Goal: Complete application form

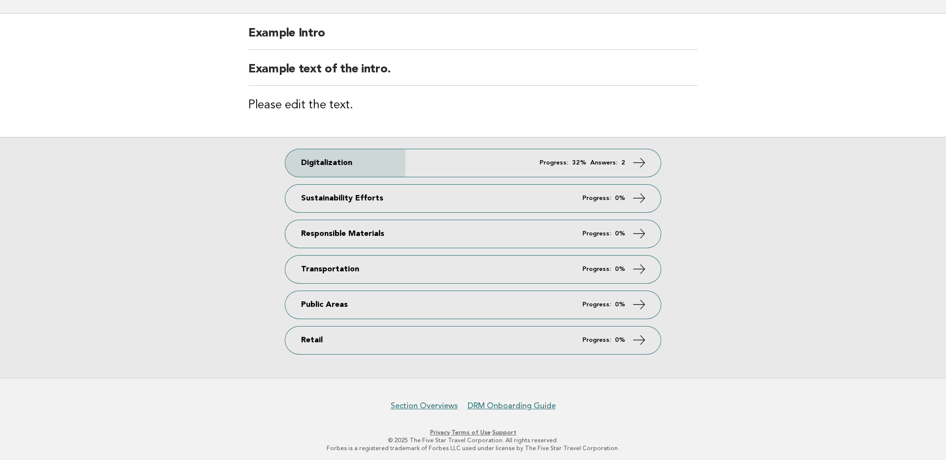
scroll to position [72, 0]
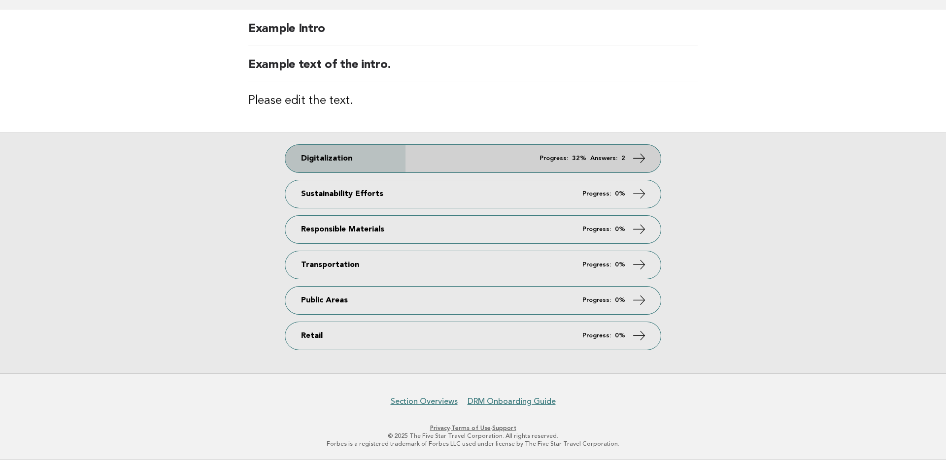
click at [436, 152] on link "Digitalization Progress: 32% Answers: 2" at bounding box center [472, 159] width 375 height 28
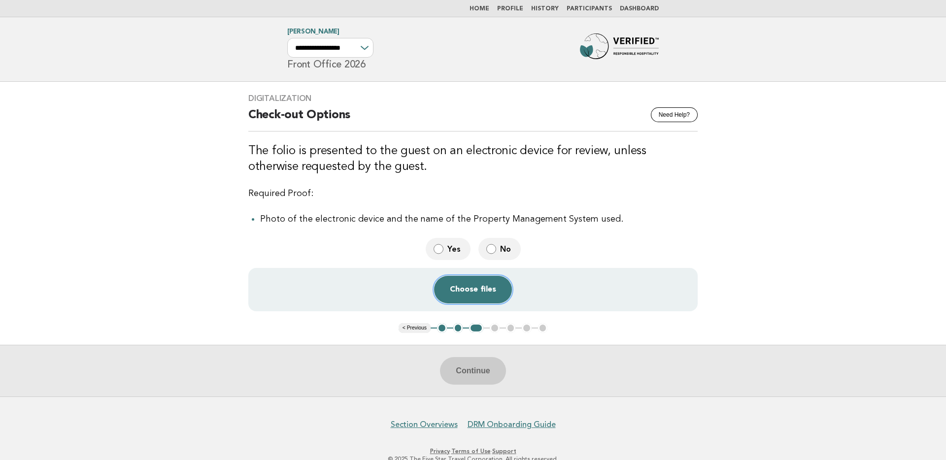
click at [471, 284] on button "Choose files" at bounding box center [473, 290] width 78 height 28
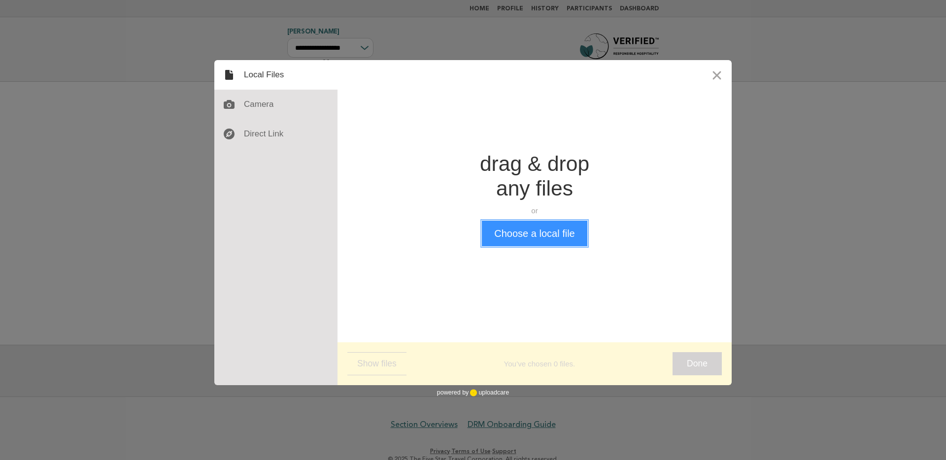
click at [531, 234] on button "Choose a local file" at bounding box center [534, 234] width 105 height 26
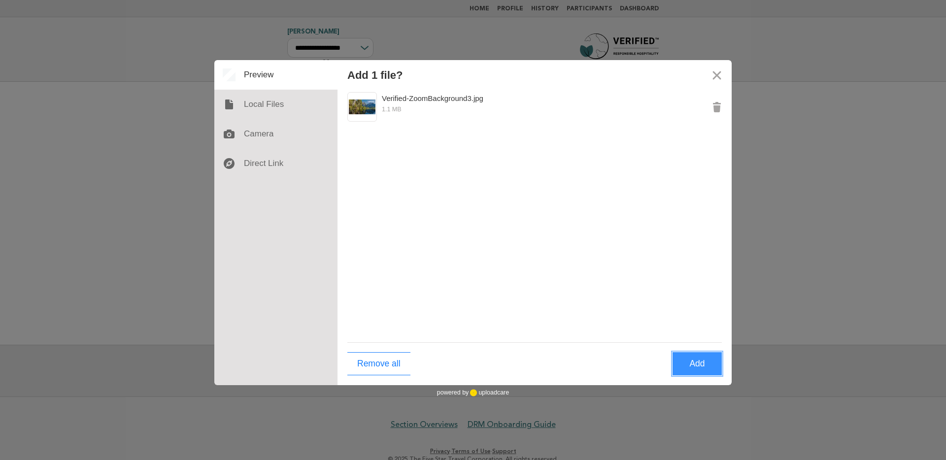
click at [693, 366] on button "Add" at bounding box center [696, 363] width 49 height 23
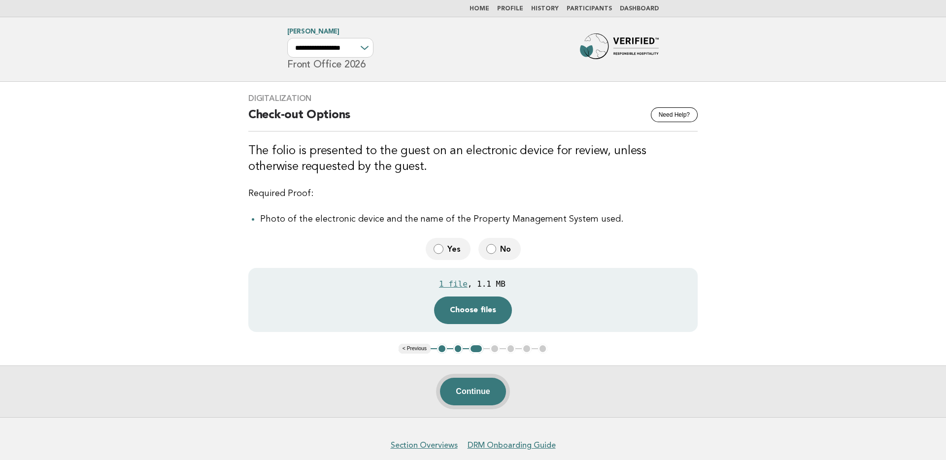
click at [475, 388] on button "Continue" at bounding box center [473, 392] width 66 height 28
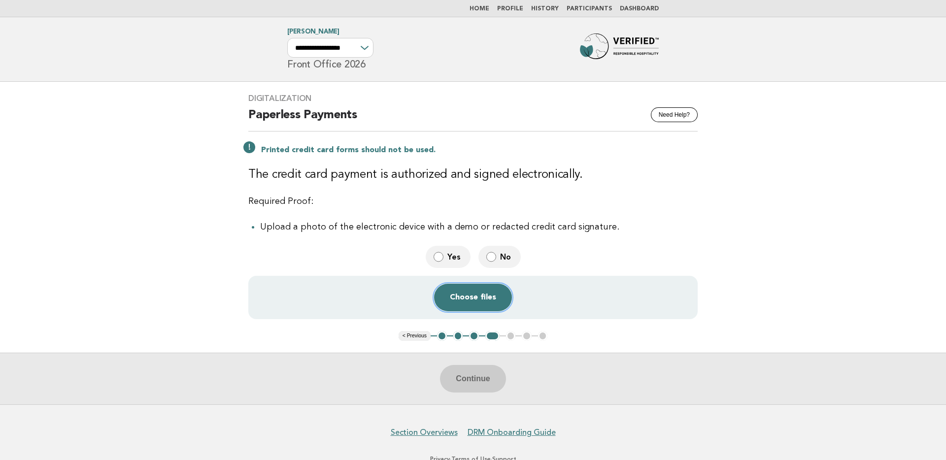
click at [479, 299] on button "Choose files" at bounding box center [473, 298] width 78 height 28
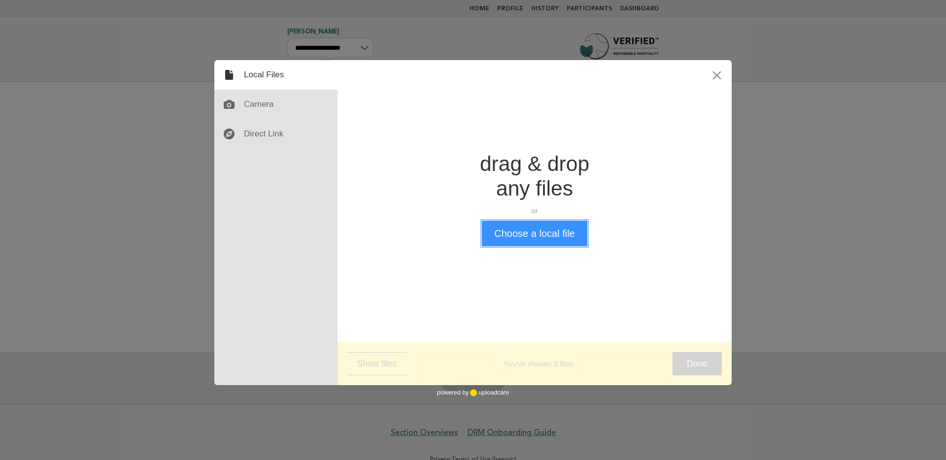
click at [531, 232] on button "Choose a local file" at bounding box center [534, 234] width 105 height 26
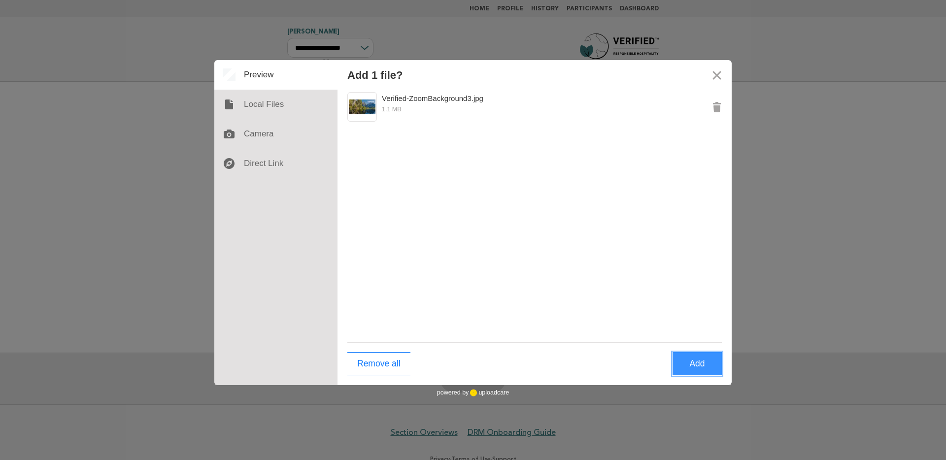
click at [703, 363] on button "Add" at bounding box center [696, 363] width 49 height 23
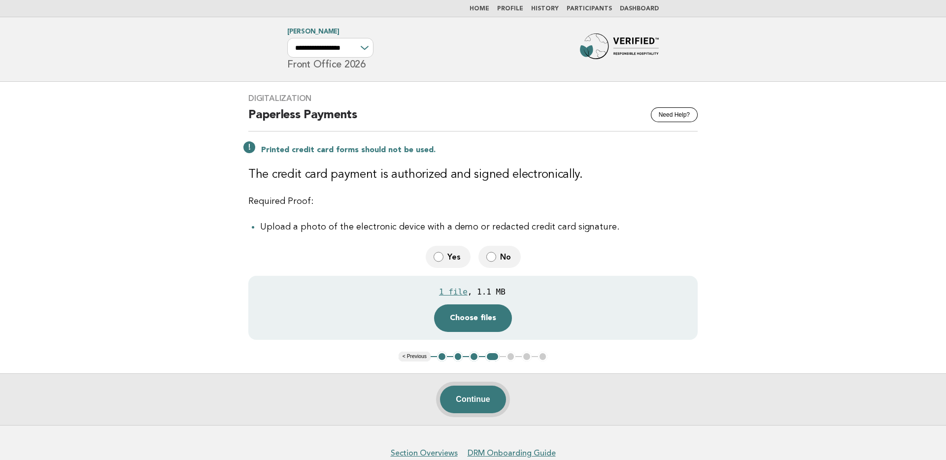
click at [475, 401] on button "Continue" at bounding box center [473, 400] width 66 height 28
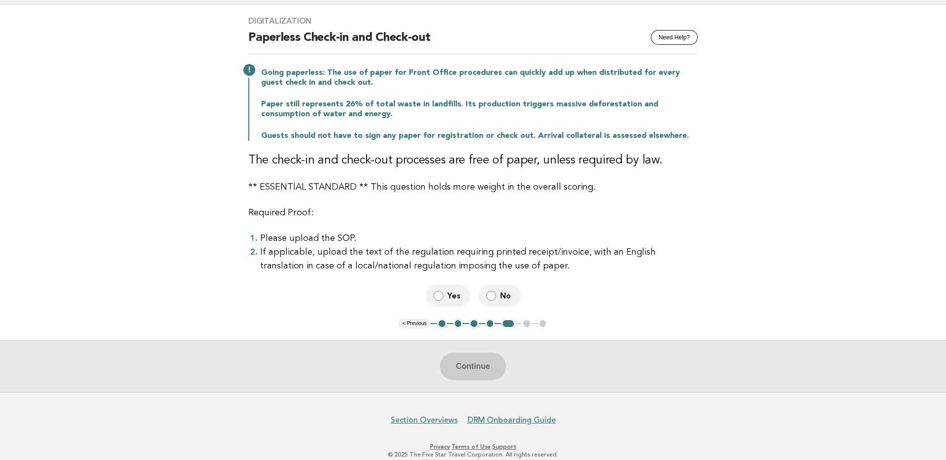
scroll to position [93, 0]
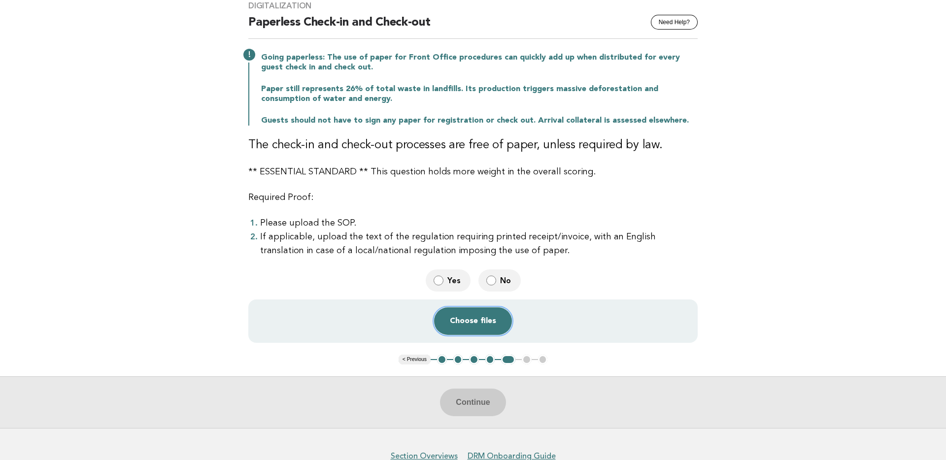
click at [490, 319] on button "Choose files" at bounding box center [473, 321] width 78 height 28
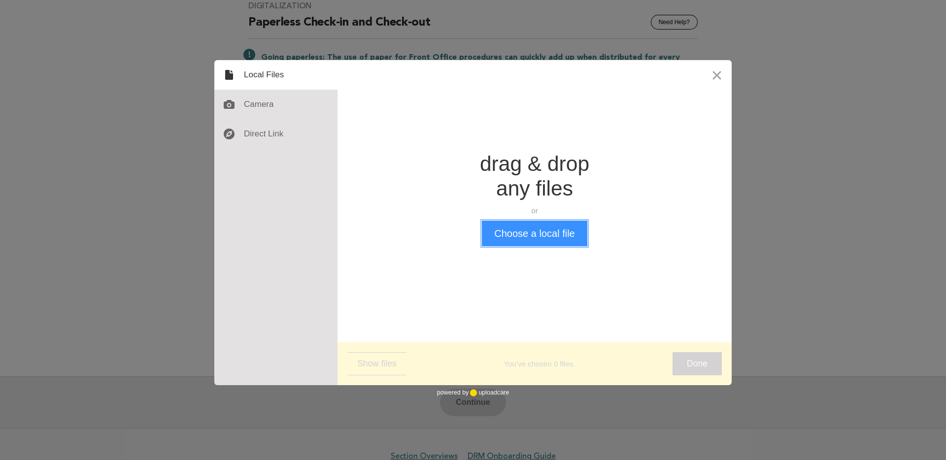
click at [548, 237] on button "Choose a local file" at bounding box center [534, 234] width 105 height 26
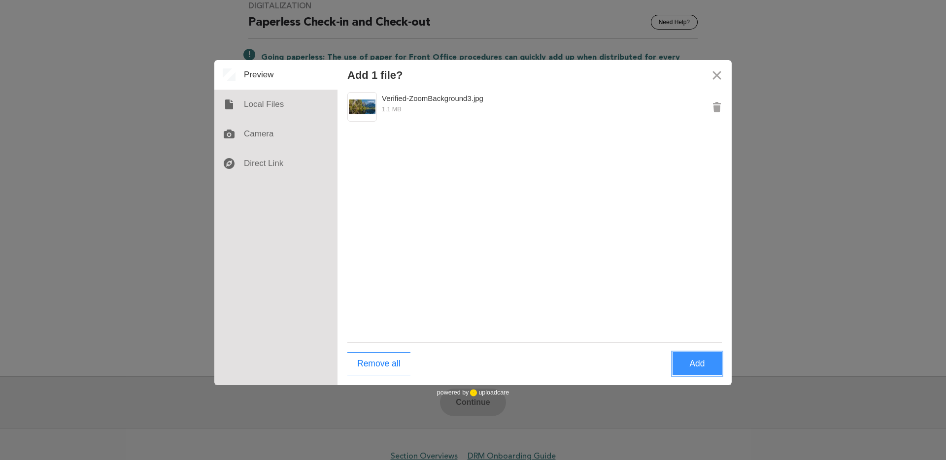
click at [703, 365] on button "Add" at bounding box center [696, 363] width 49 height 23
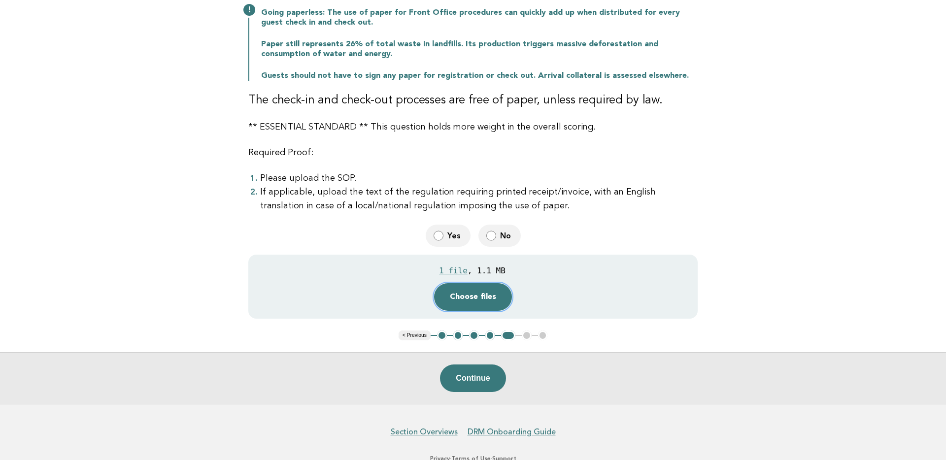
scroll to position [168, 0]
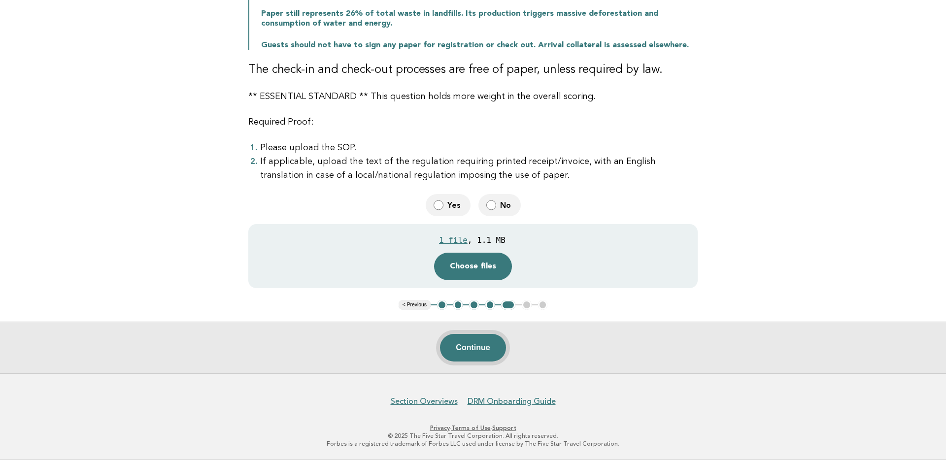
click at [481, 346] on button "Continue" at bounding box center [473, 348] width 66 height 28
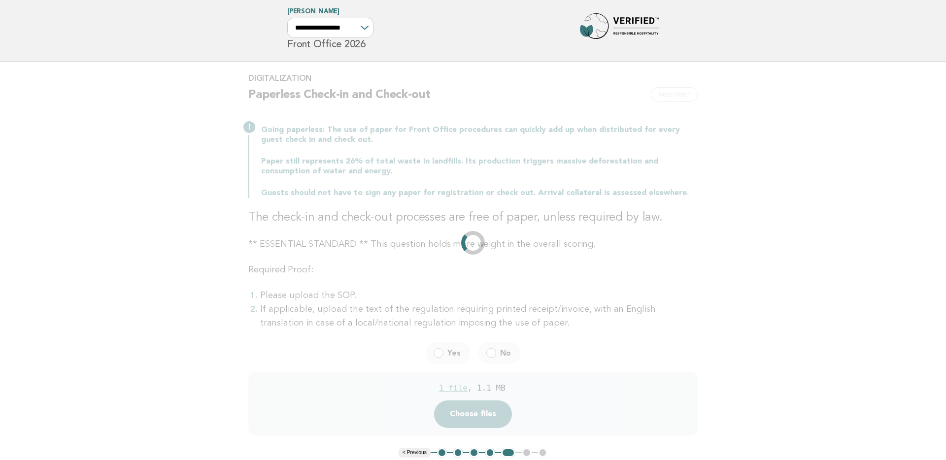
scroll to position [0, 0]
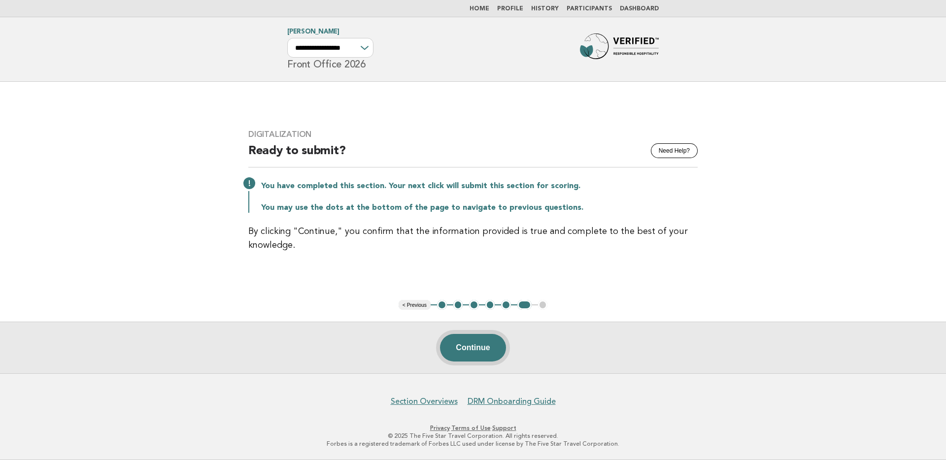
click at [491, 344] on button "Continue" at bounding box center [473, 348] width 66 height 28
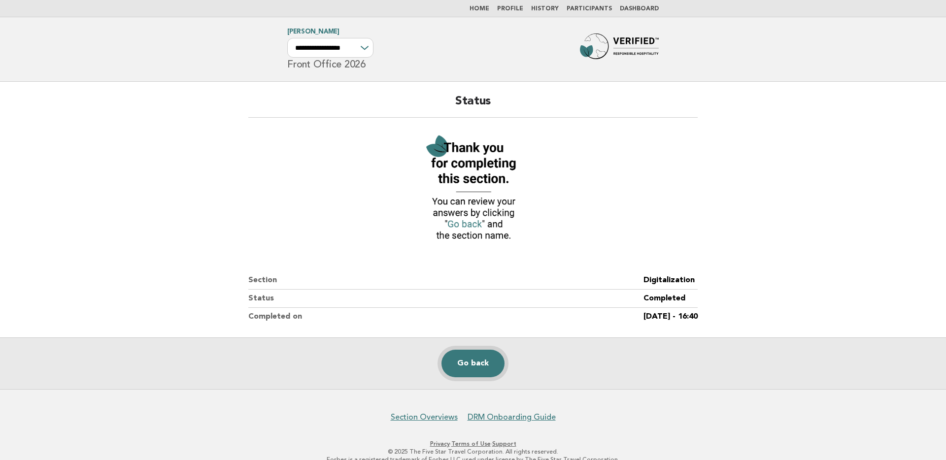
click at [465, 357] on link "Go back" at bounding box center [472, 364] width 63 height 28
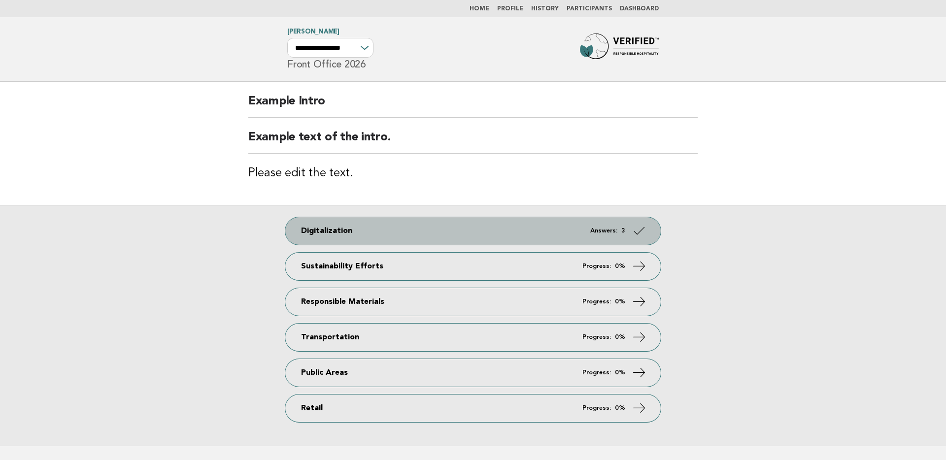
click at [477, 230] on link "Digitalization Answers: 3" at bounding box center [472, 231] width 375 height 28
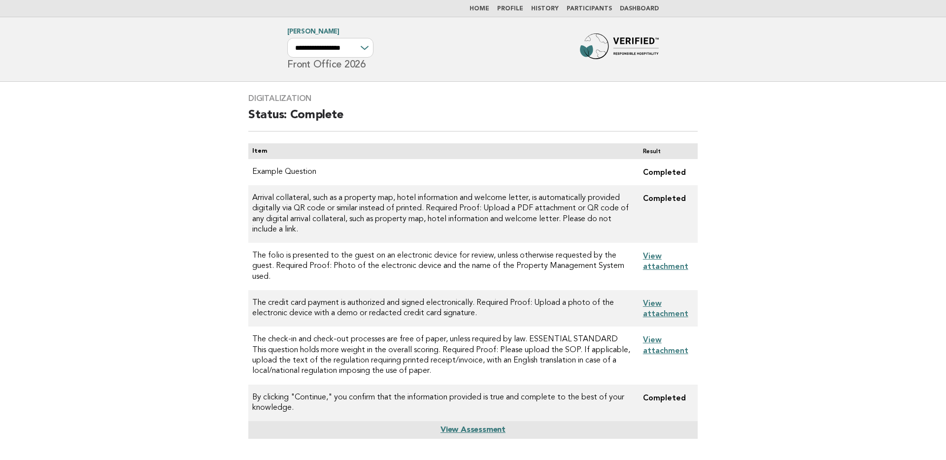
click at [489, 7] on link "Home" at bounding box center [479, 9] width 20 height 6
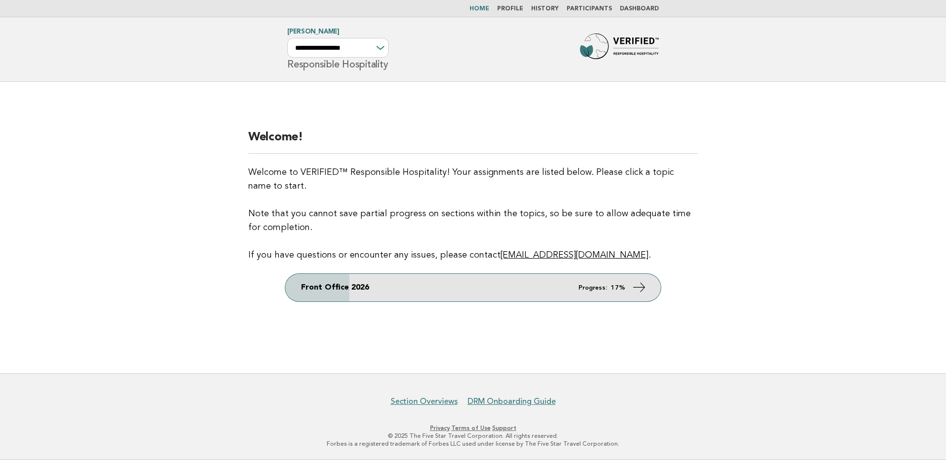
click at [463, 276] on link "Front Office 2026 Progress: 17%" at bounding box center [472, 288] width 375 height 28
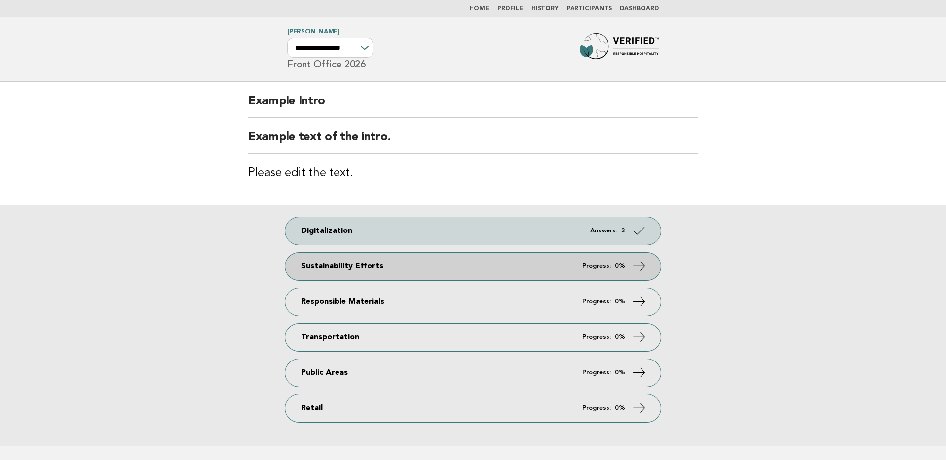
click at [433, 258] on link "Sustainability Efforts Progress: 0%" at bounding box center [472, 267] width 375 height 28
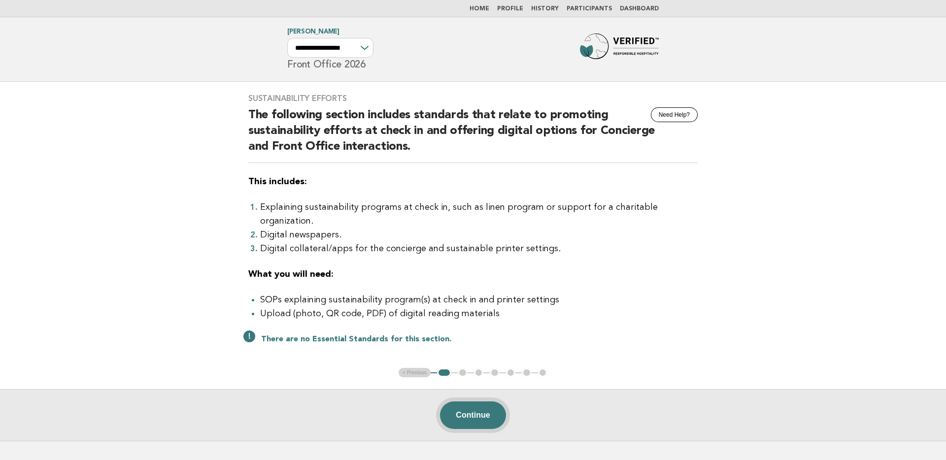
click at [487, 401] on button "Continue" at bounding box center [473, 415] width 66 height 28
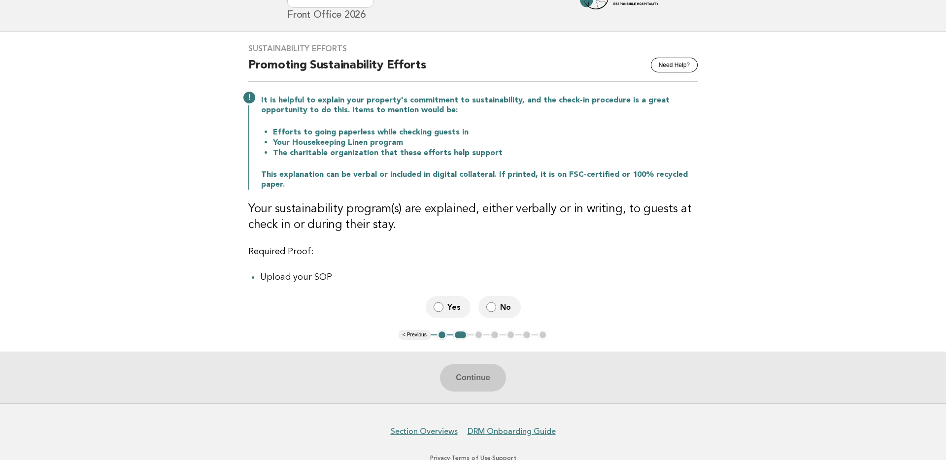
scroll to position [80, 0]
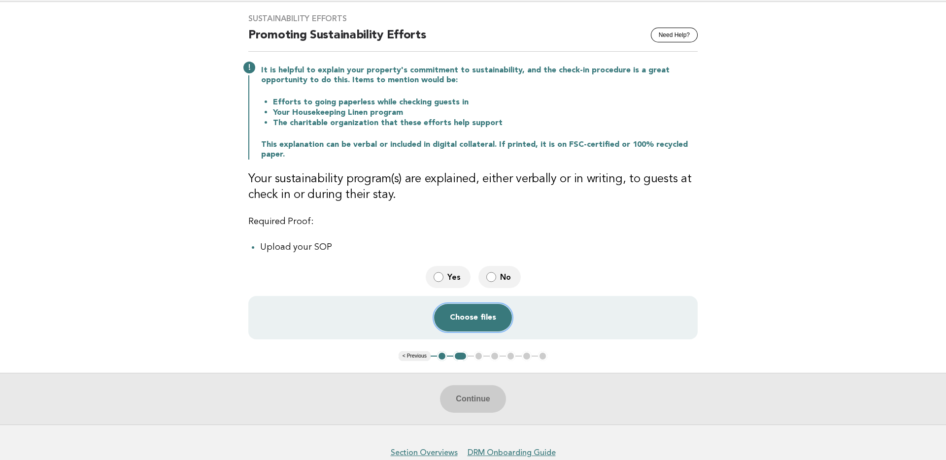
click at [458, 312] on button "Choose files" at bounding box center [473, 318] width 78 height 28
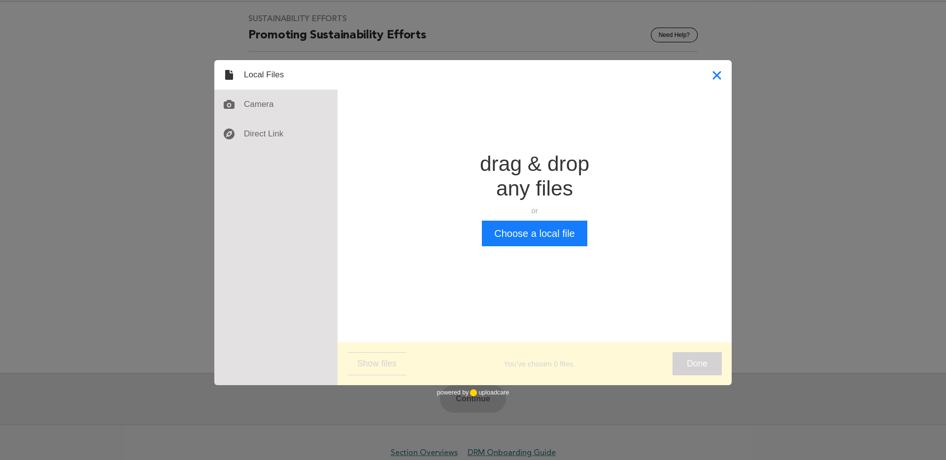
click at [723, 77] on button "Close" at bounding box center [717, 75] width 30 height 30
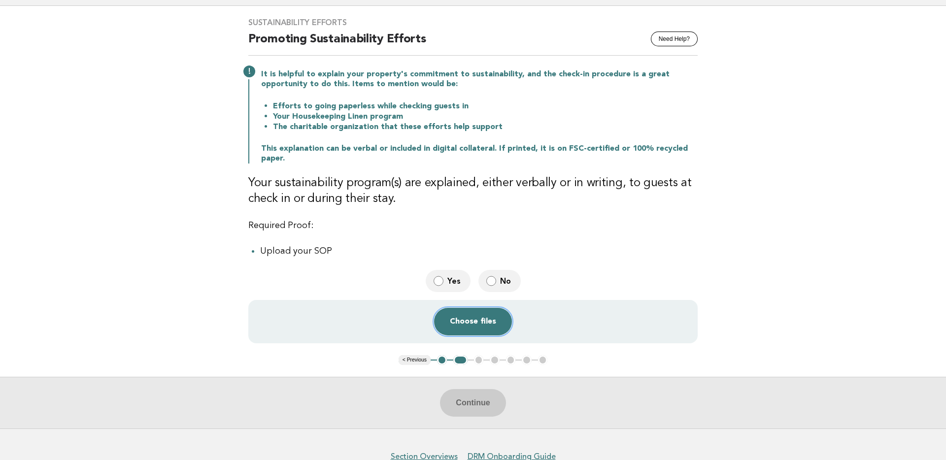
scroll to position [77, 0]
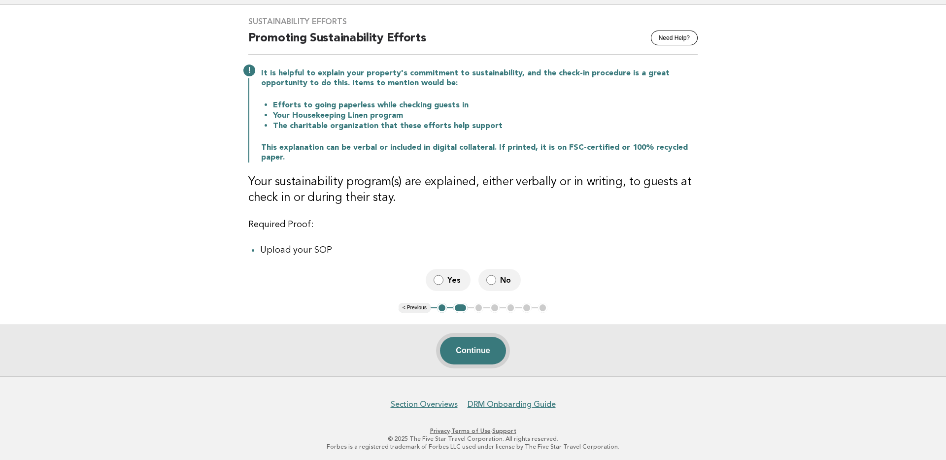
click at [487, 350] on button "Continue" at bounding box center [473, 351] width 66 height 28
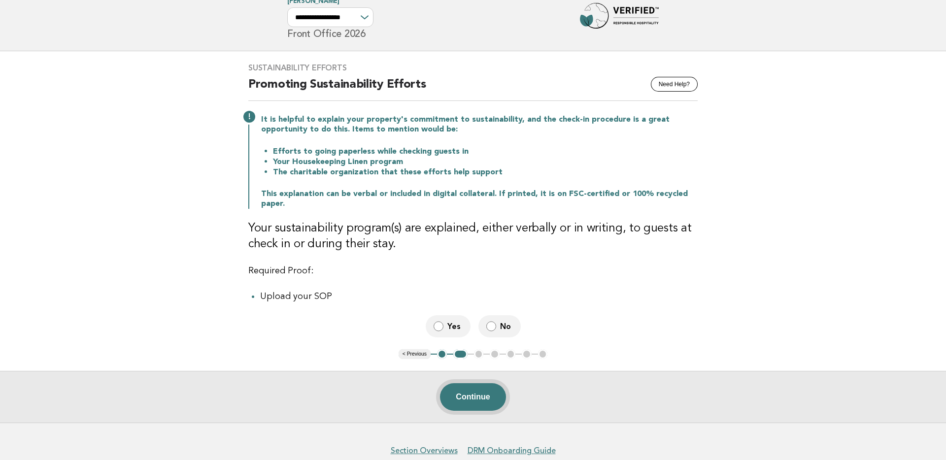
scroll to position [0, 0]
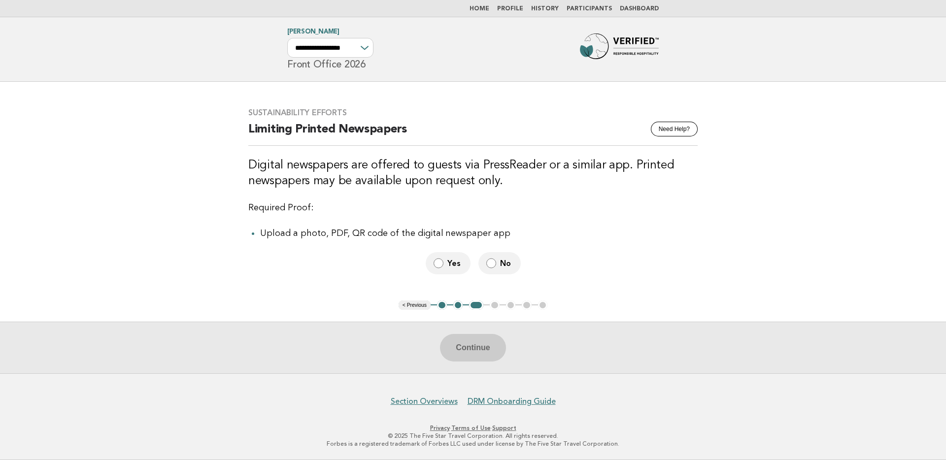
click at [451, 265] on span "Yes" at bounding box center [454, 263] width 15 height 10
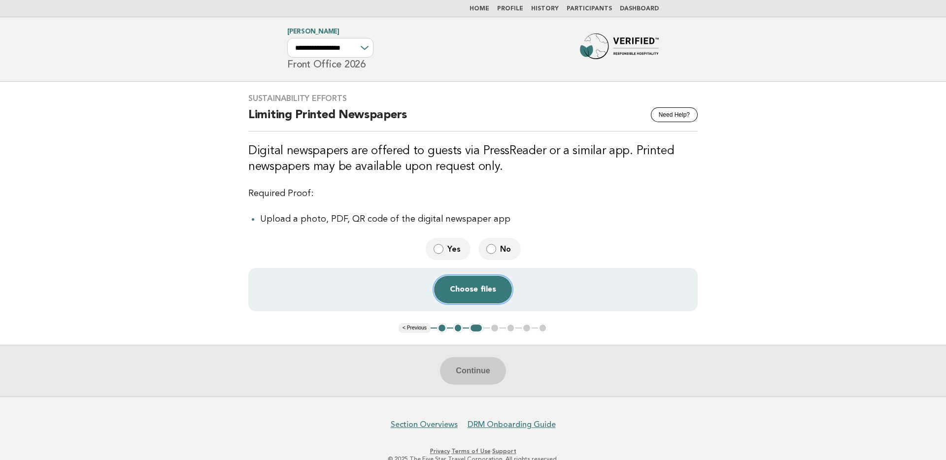
click at [466, 293] on button "Choose files" at bounding box center [473, 290] width 78 height 28
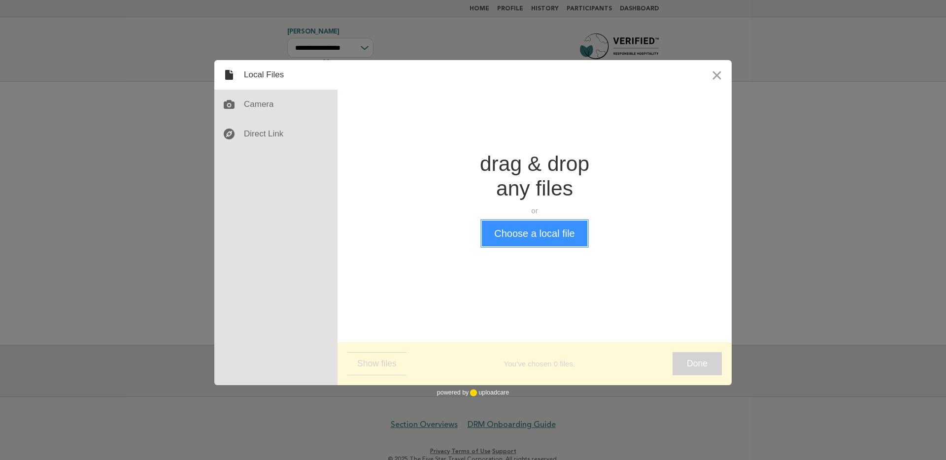
click at [512, 231] on button "Choose a local file" at bounding box center [534, 234] width 105 height 26
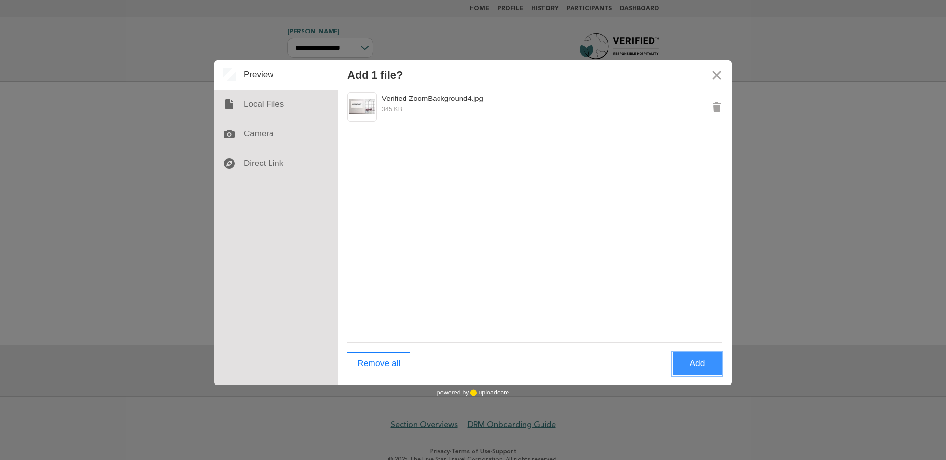
click at [710, 368] on button "Add" at bounding box center [696, 363] width 49 height 23
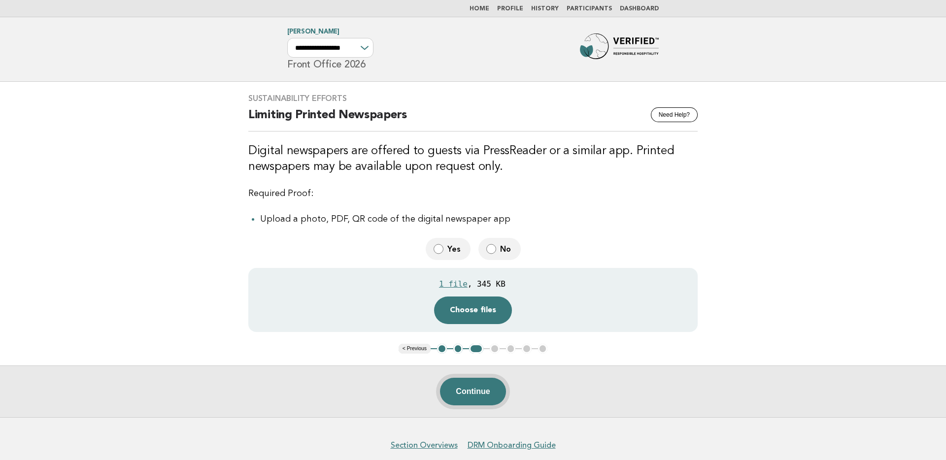
click at [498, 389] on button "Continue" at bounding box center [473, 392] width 66 height 28
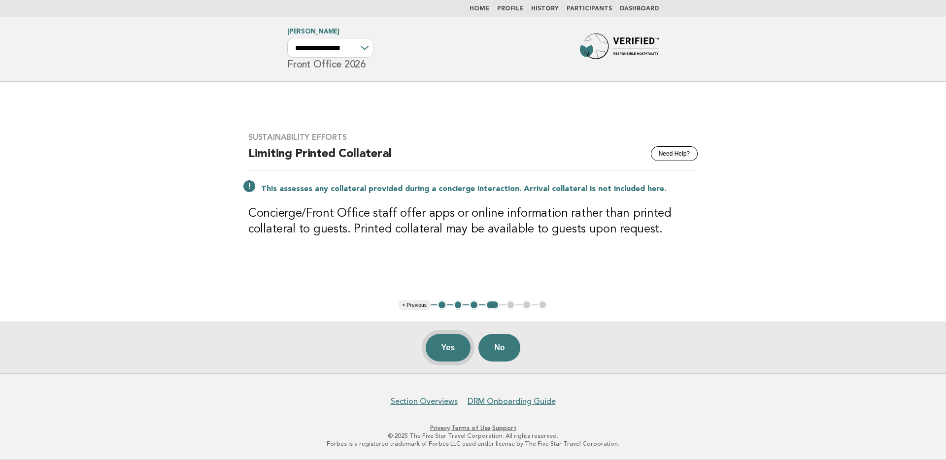
click at [445, 344] on button "Yes" at bounding box center [448, 348] width 45 height 28
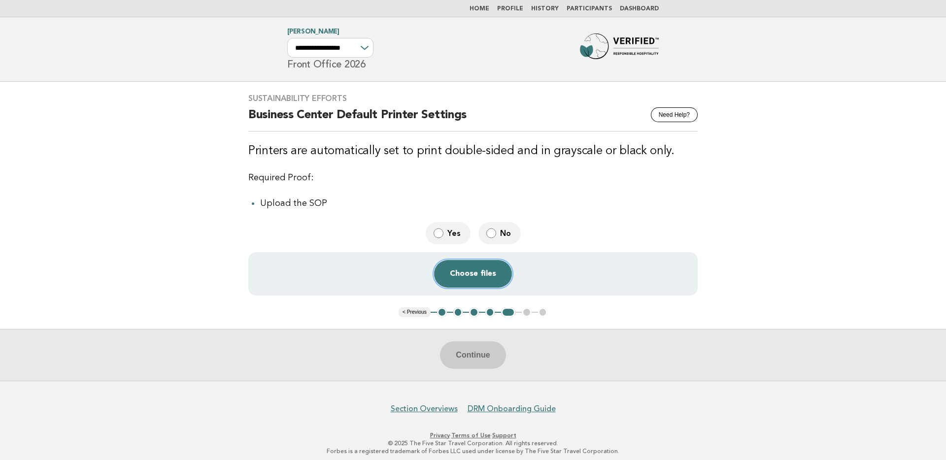
click at [462, 276] on button "Choose files" at bounding box center [473, 274] width 78 height 28
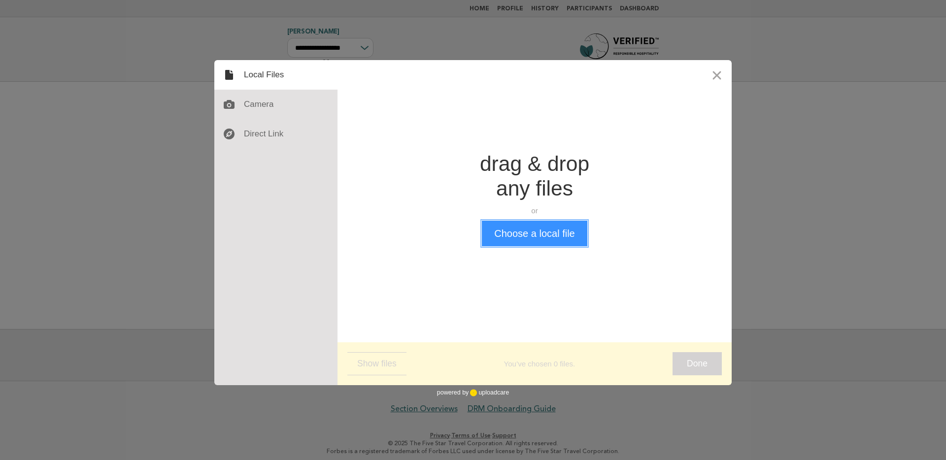
click at [528, 233] on button "Choose a local file" at bounding box center [534, 234] width 105 height 26
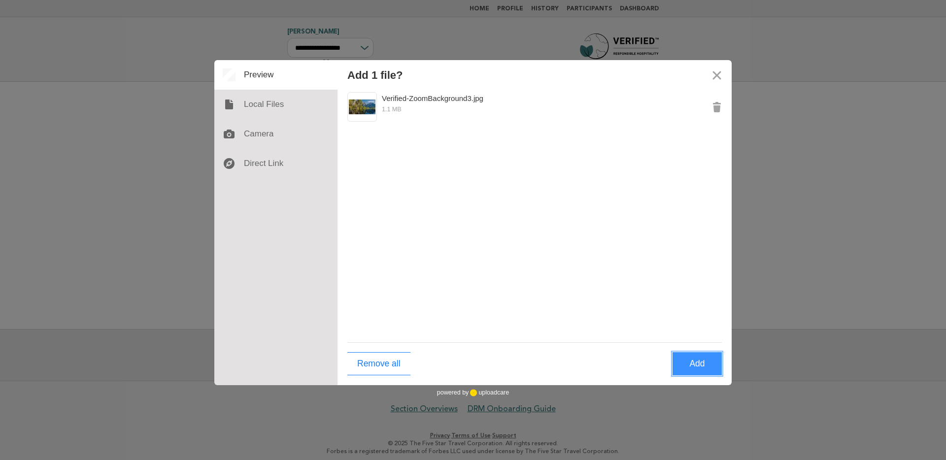
click at [700, 363] on button "Add" at bounding box center [696, 363] width 49 height 23
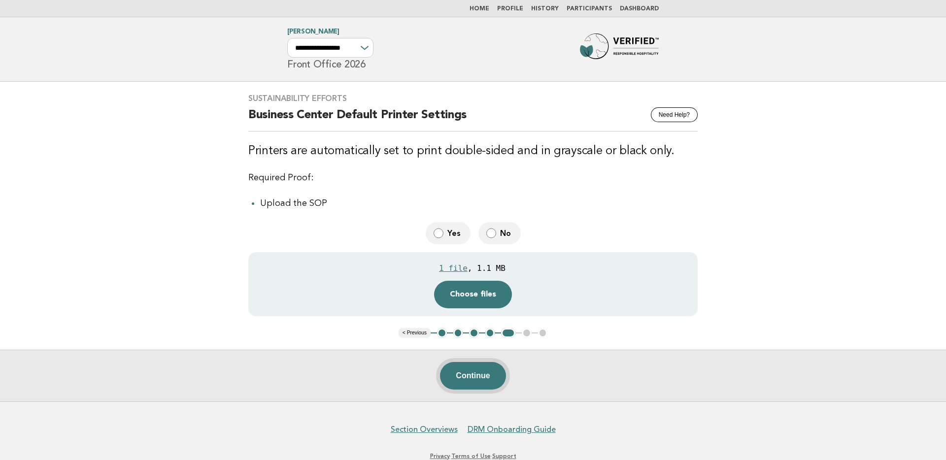
click at [494, 382] on button "Continue" at bounding box center [473, 376] width 66 height 28
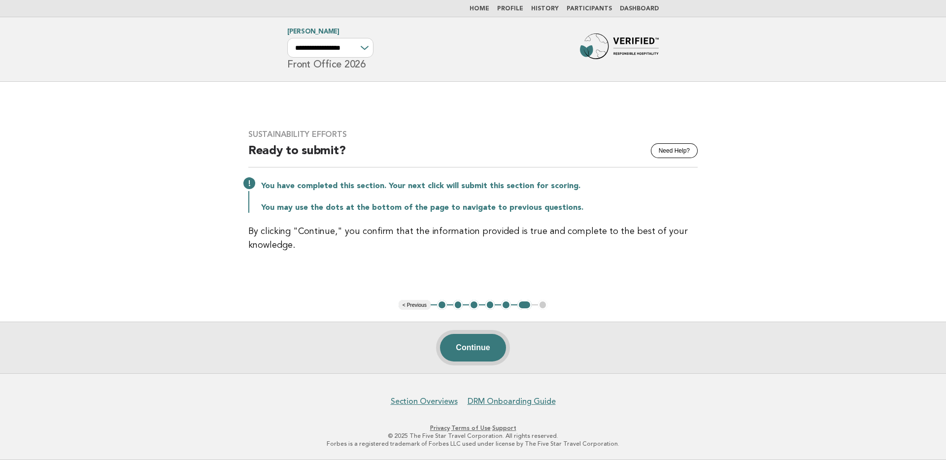
click at [482, 348] on button "Continue" at bounding box center [473, 348] width 66 height 28
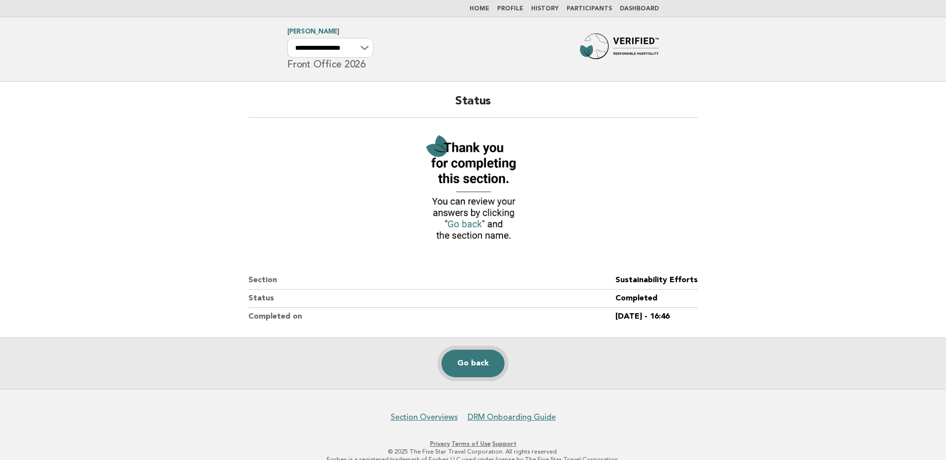
click at [456, 357] on link "Go back" at bounding box center [472, 364] width 63 height 28
